Goal: Navigation & Orientation: Understand site structure

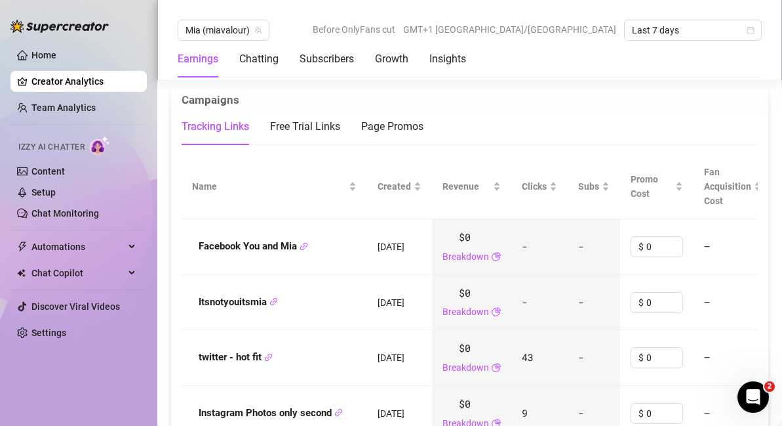
scroll to position [1418, 0]
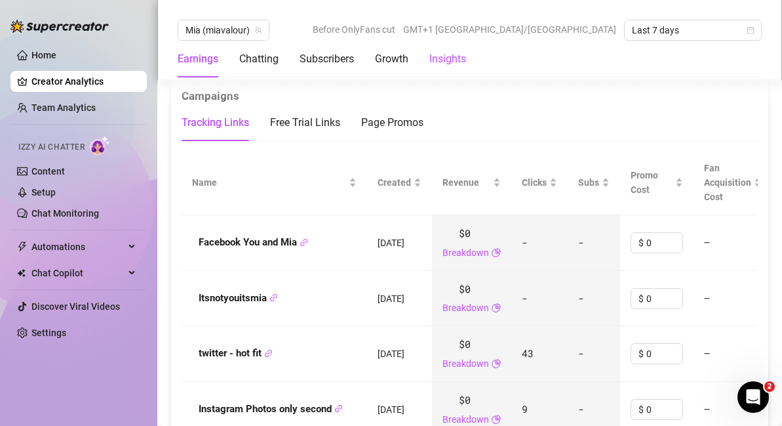
click at [445, 56] on div "Insights" at bounding box center [448, 59] width 37 height 16
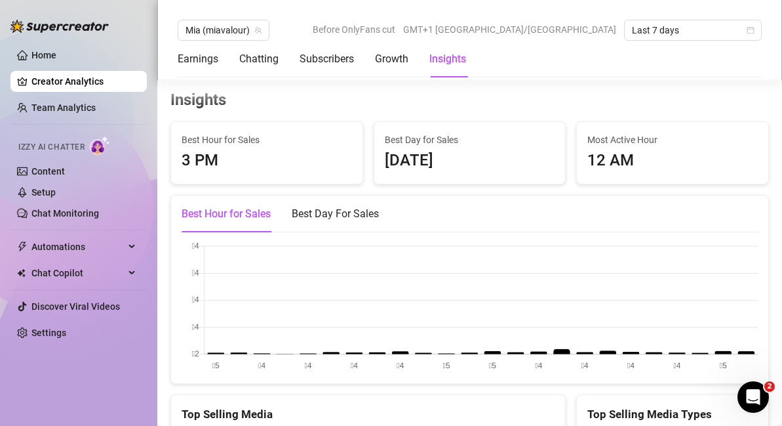
scroll to position [2181, 0]
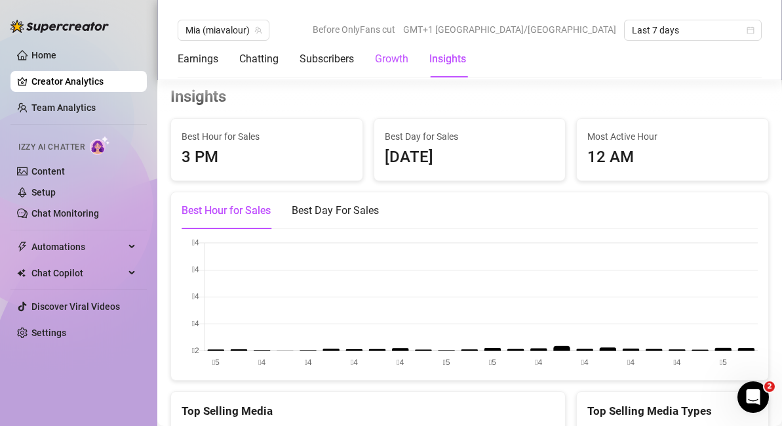
click at [392, 55] on div "Growth" at bounding box center [391, 59] width 33 height 16
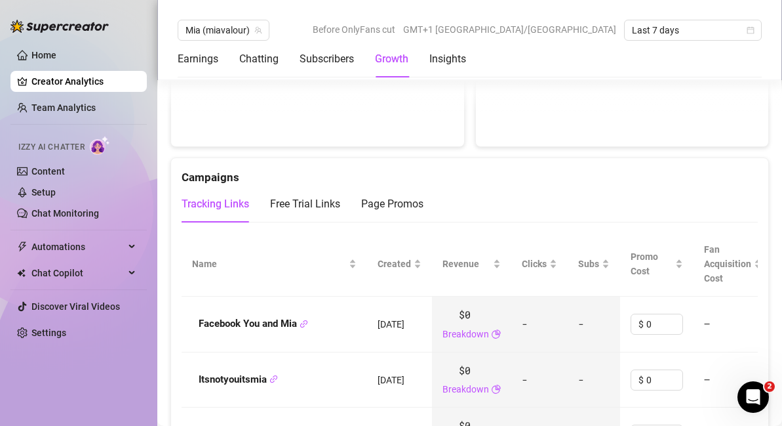
scroll to position [1083, 0]
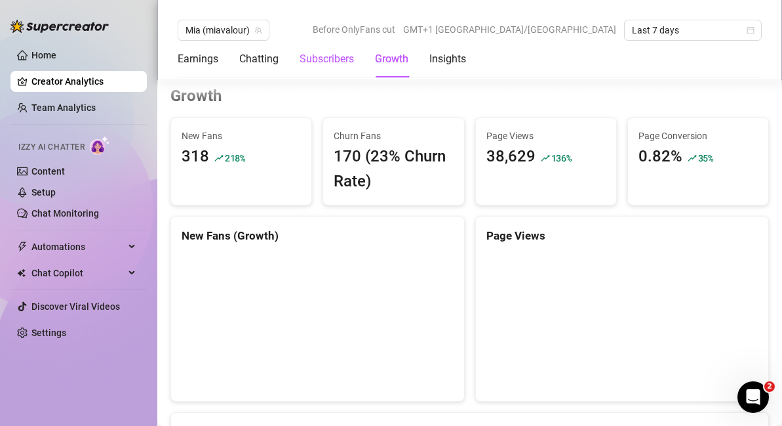
click at [327, 58] on div "Subscribers" at bounding box center [327, 59] width 54 height 16
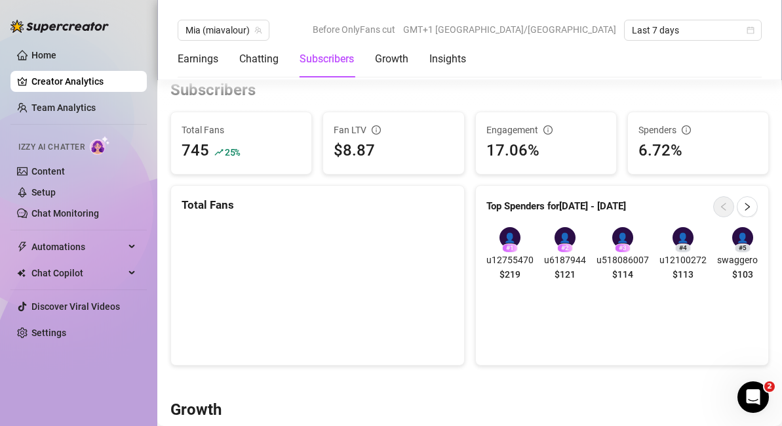
scroll to position [763, 0]
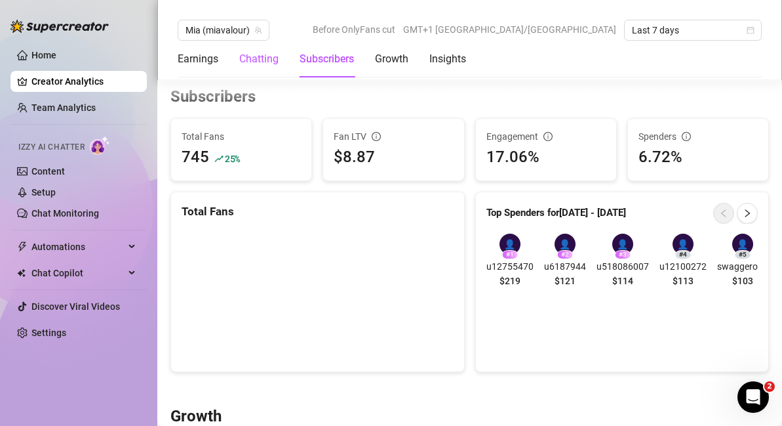
click at [261, 60] on div "Chatting" at bounding box center [258, 59] width 39 height 16
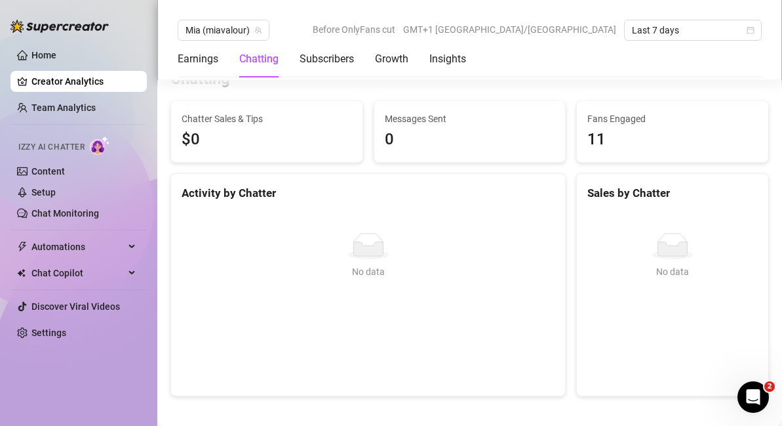
scroll to position [401, 0]
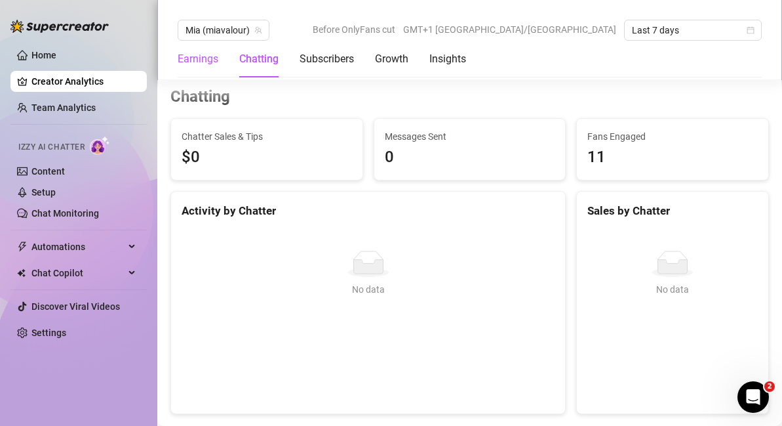
click at [205, 54] on div "Earnings" at bounding box center [198, 59] width 41 height 16
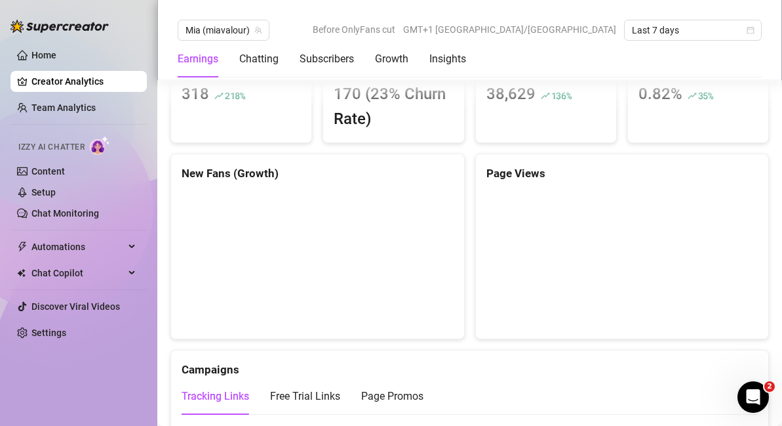
scroll to position [1173, 0]
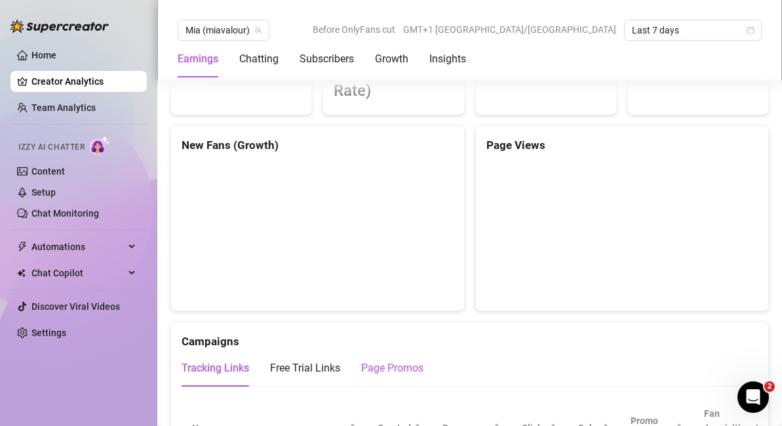
click at [395, 370] on div "Page Promos" at bounding box center [392, 368] width 62 height 16
click at [217, 368] on div "Tracking Links" at bounding box center [216, 368] width 68 height 16
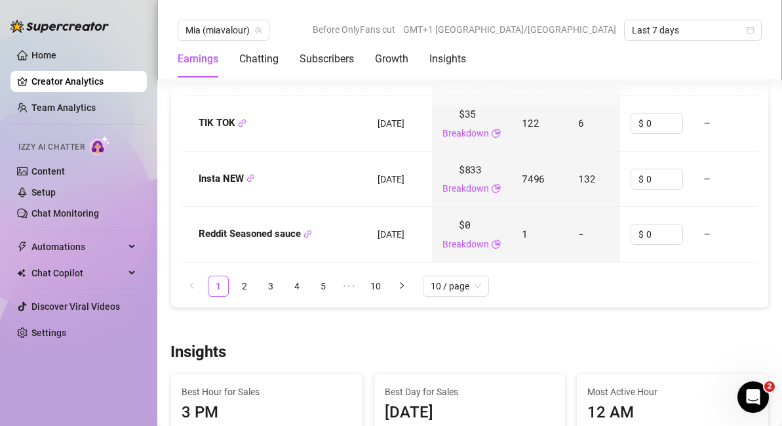
scroll to position [1929, 0]
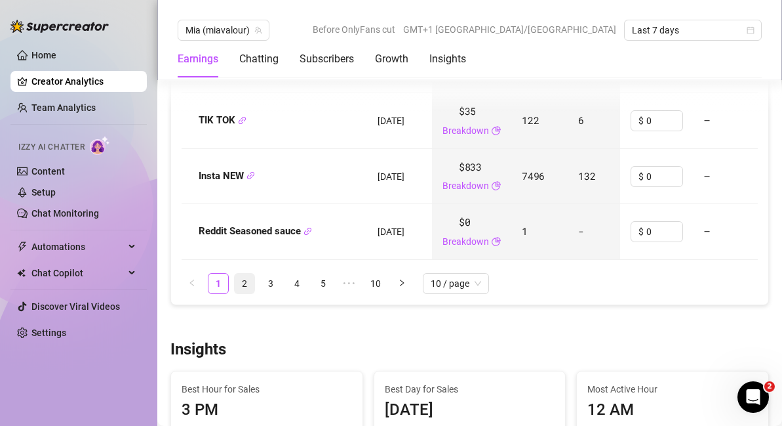
click at [248, 282] on link "2" at bounding box center [245, 283] width 20 height 20
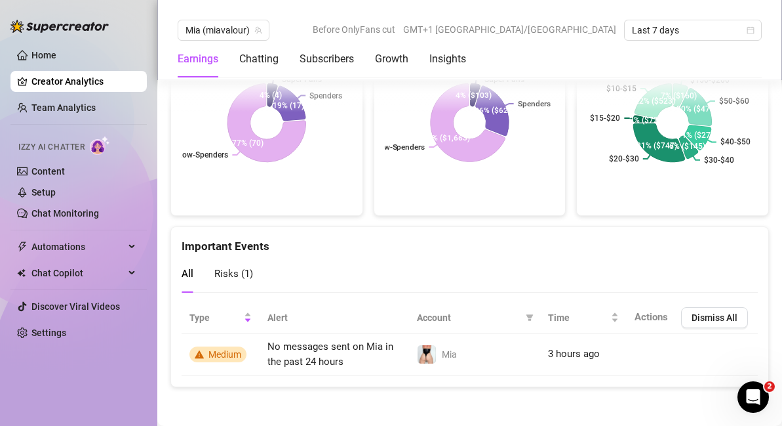
scroll to position [2776, 0]
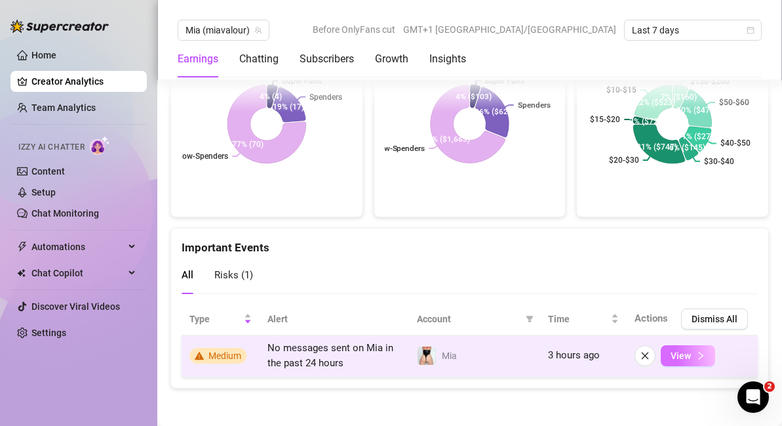
click at [691, 350] on button "View" at bounding box center [688, 355] width 54 height 21
click at [691, 357] on button "View" at bounding box center [688, 355] width 54 height 21
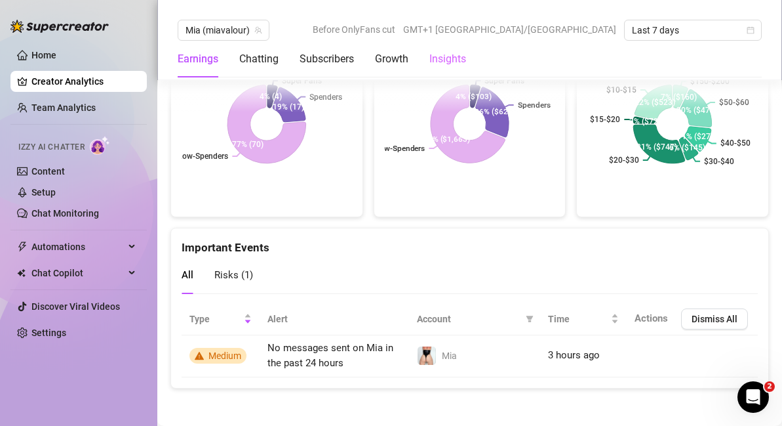
click at [450, 67] on div "Insights" at bounding box center [448, 59] width 37 height 37
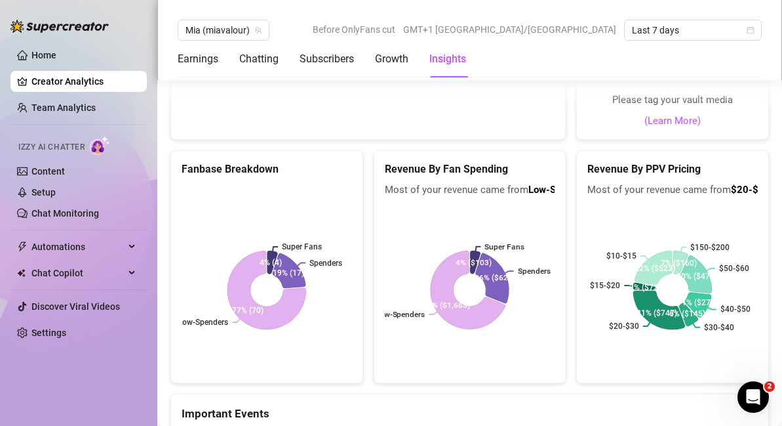
scroll to position [2610, 0]
click at [43, 56] on link "Home" at bounding box center [43, 55] width 25 height 10
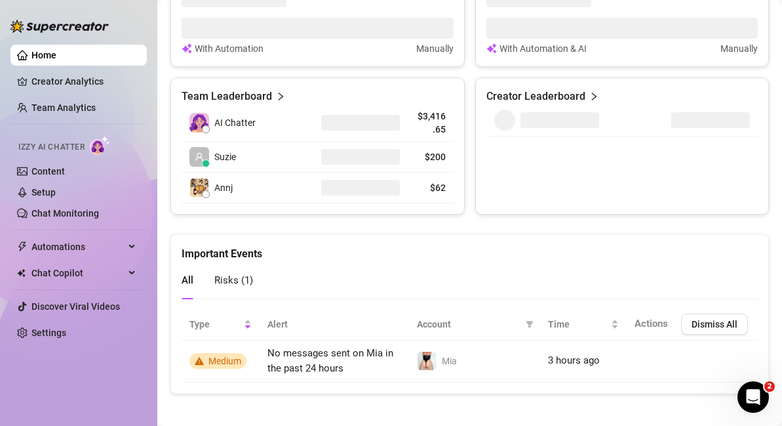
scroll to position [599, 0]
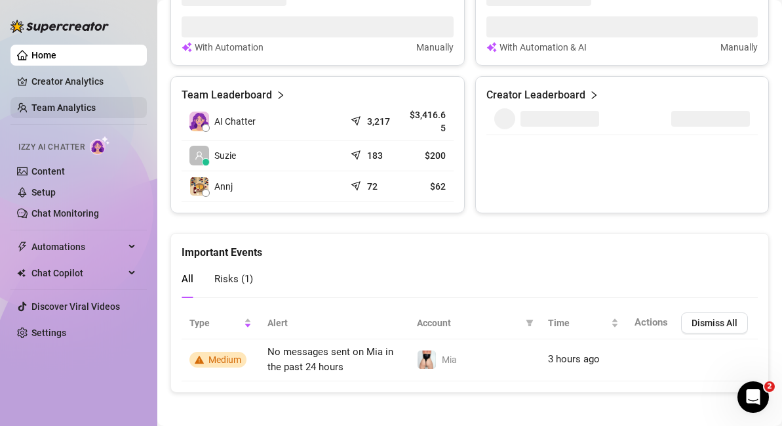
click at [64, 103] on link "Team Analytics" at bounding box center [63, 107] width 64 height 10
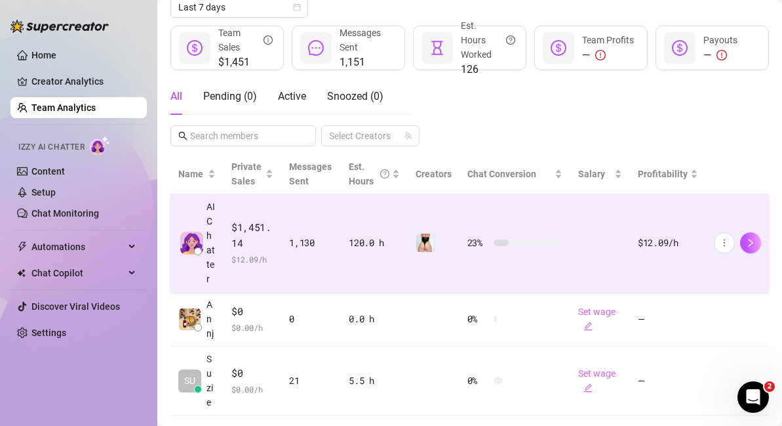
scroll to position [198, 0]
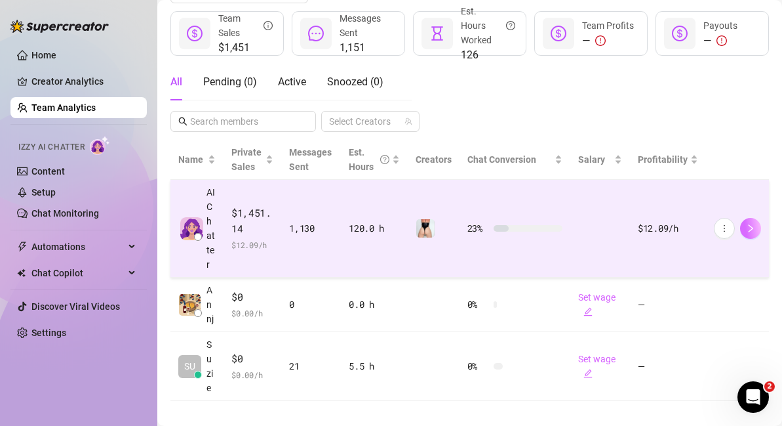
click at [754, 227] on icon "right" at bounding box center [750, 228] width 9 height 9
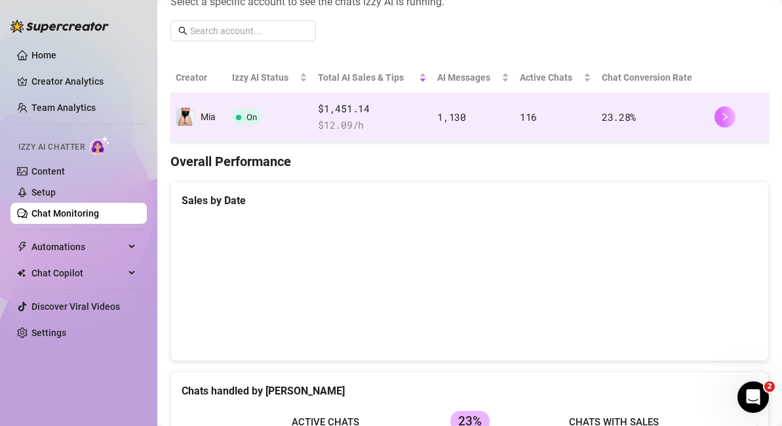
click at [725, 113] on icon "right" at bounding box center [725, 116] width 9 height 9
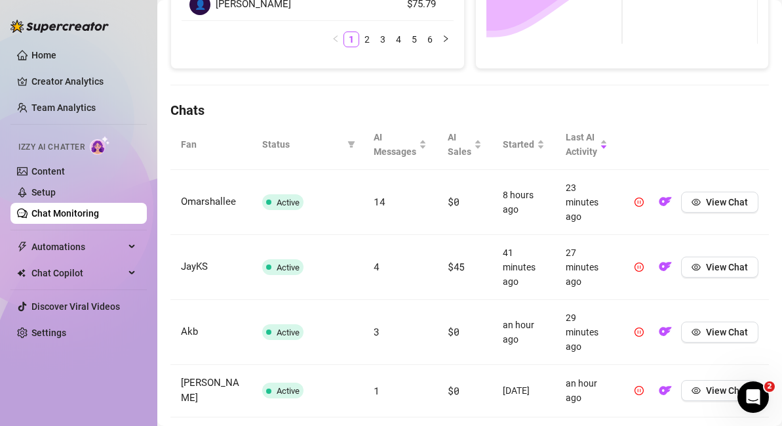
scroll to position [746, 0]
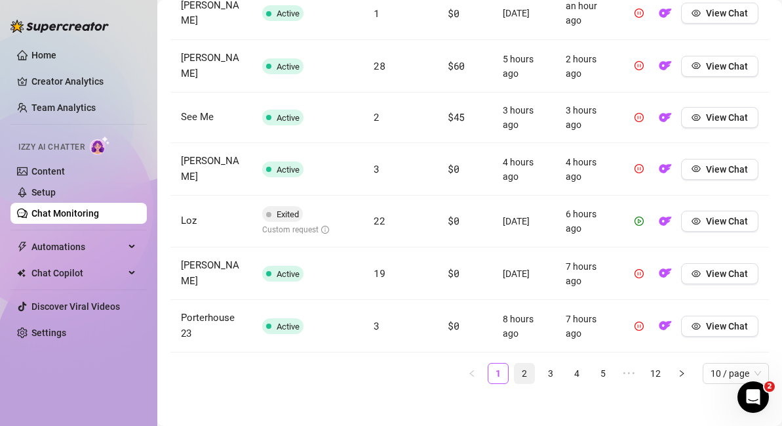
click at [525, 363] on link "2" at bounding box center [525, 373] width 20 height 20
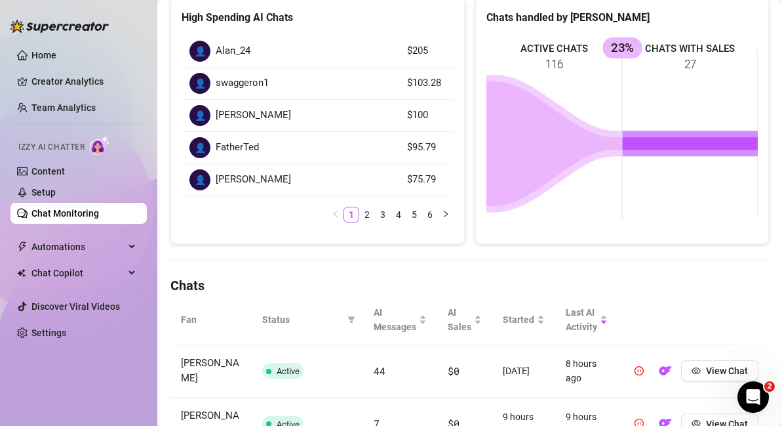
scroll to position [0, 0]
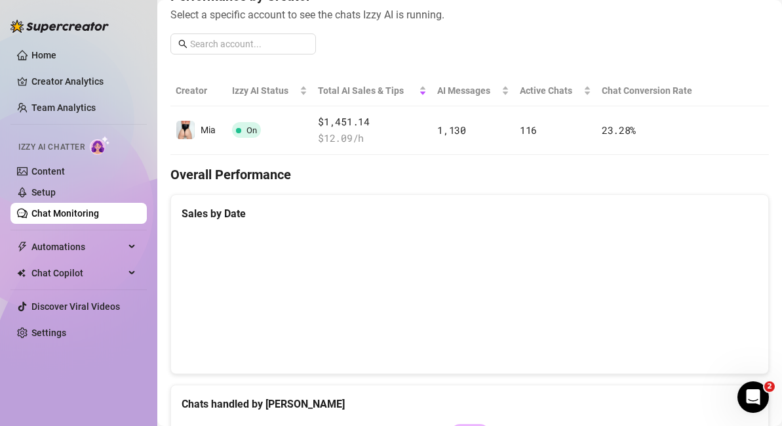
scroll to position [187, 0]
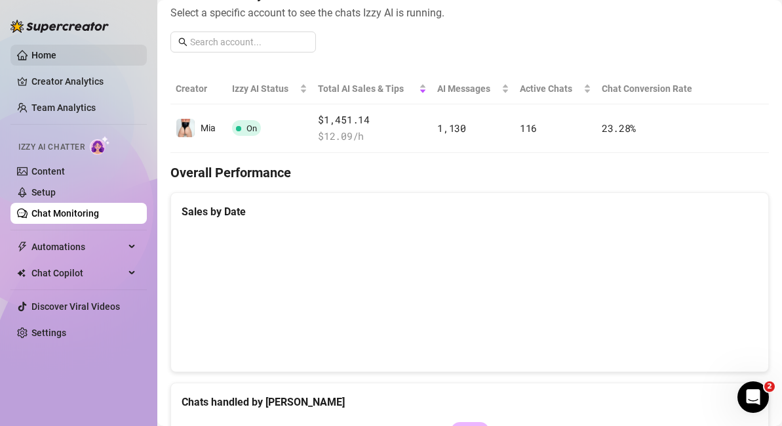
click at [51, 56] on link "Home" at bounding box center [43, 55] width 25 height 10
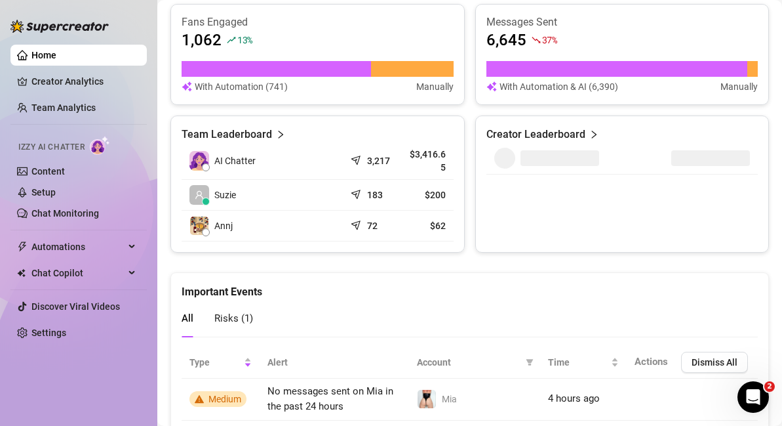
scroll to position [599, 0]
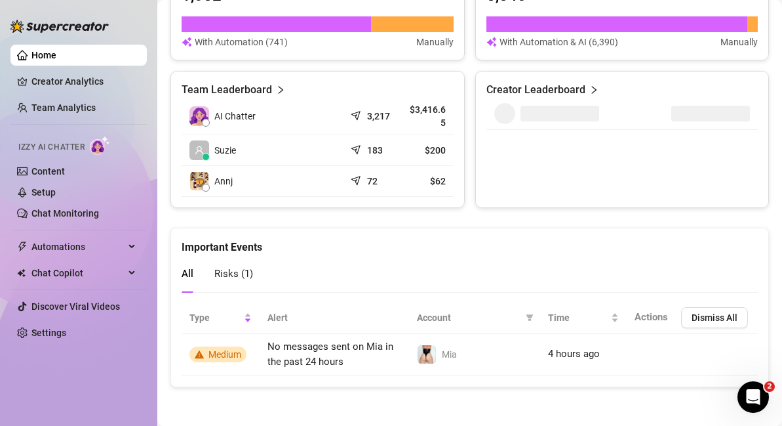
click at [230, 268] on span "Risks ( 1 )" at bounding box center [233, 274] width 39 height 12
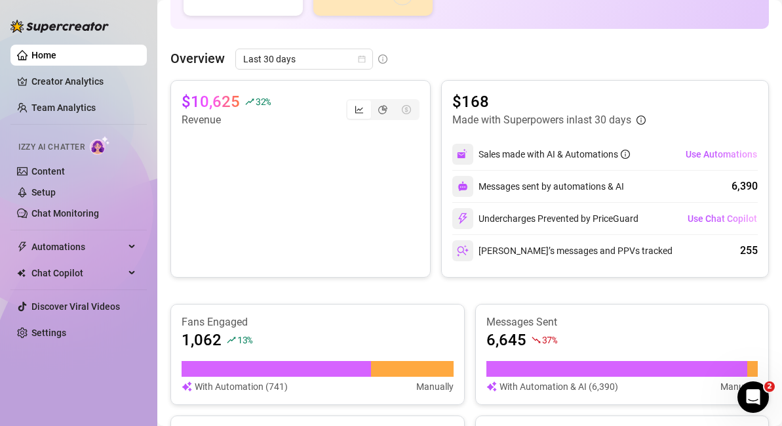
scroll to position [229, 0]
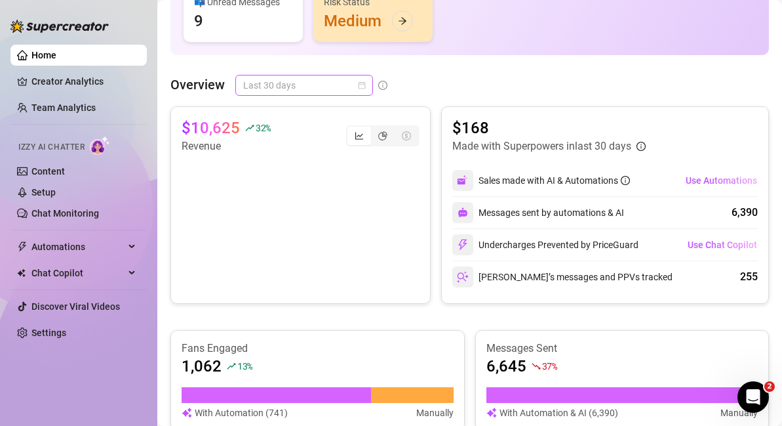
click at [351, 89] on span "Last 30 days" at bounding box center [304, 85] width 122 height 20
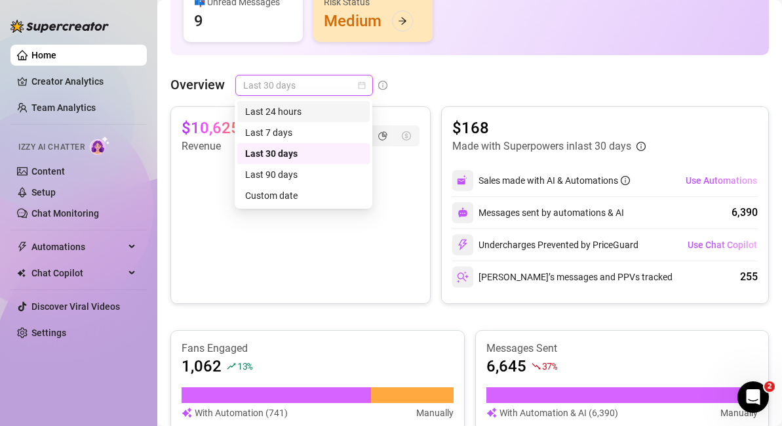
click at [340, 112] on div "Last 24 hours" at bounding box center [303, 111] width 117 height 14
